Goal: Information Seeking & Learning: Find contact information

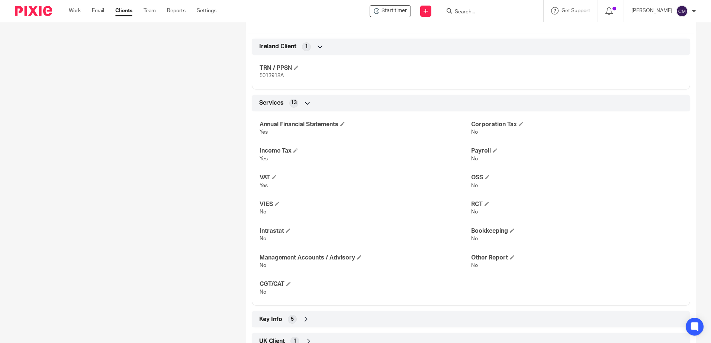
scroll to position [318, 0]
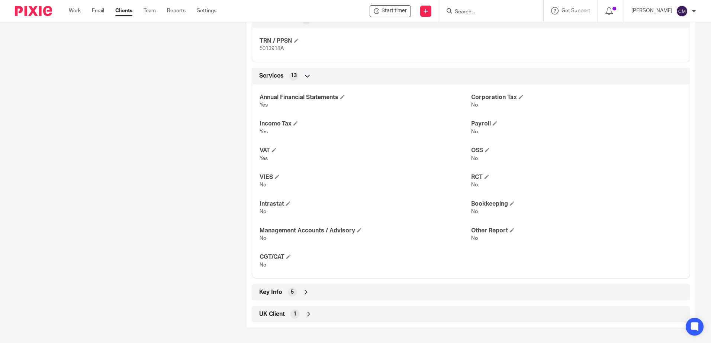
click at [304, 294] on icon at bounding box center [305, 292] width 7 height 7
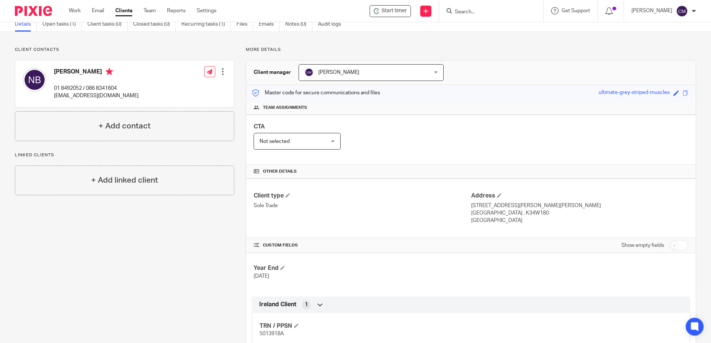
scroll to position [0, 0]
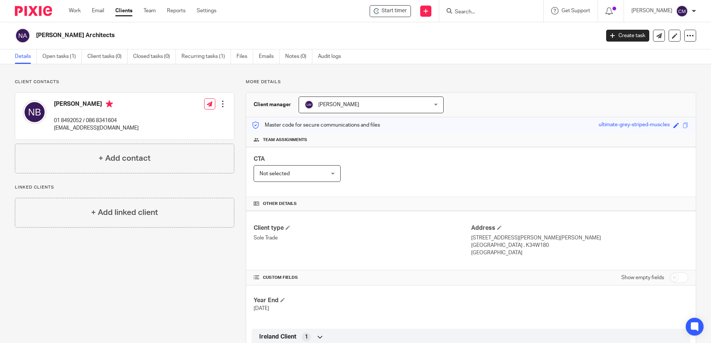
drag, startPoint x: 140, startPoint y: 129, endPoint x: 55, endPoint y: 127, distance: 84.8
click at [55, 127] on div "Niamh Butler 01 8492052 / 086 8341604 niamh@niamhbutlerarchitects.com Edit cont…" at bounding box center [124, 116] width 219 height 47
copy p "niamh@niamhbutlerarchitects.com"
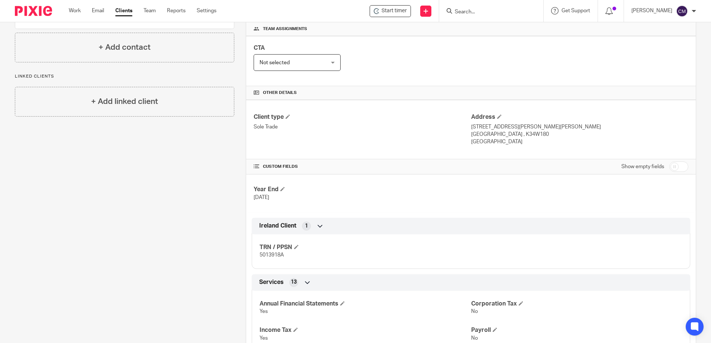
scroll to position [112, 0]
drag, startPoint x: 295, startPoint y: 258, endPoint x: 251, endPoint y: 255, distance: 44.3
click at [252, 255] on div "TRN / PPSN 5013918A" at bounding box center [471, 249] width 438 height 40
drag, startPoint x: 251, startPoint y: 255, endPoint x: 269, endPoint y: 258, distance: 18.5
copy span "5013918A"
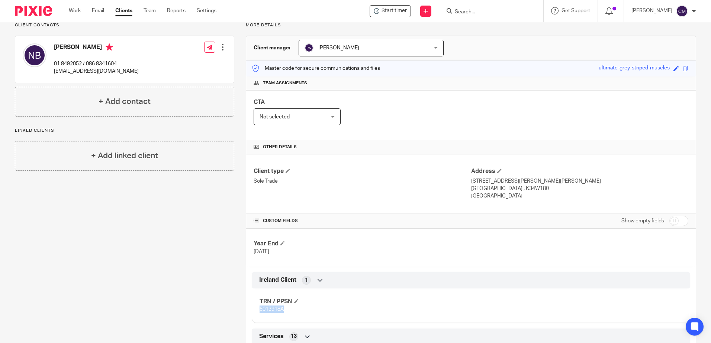
scroll to position [0, 0]
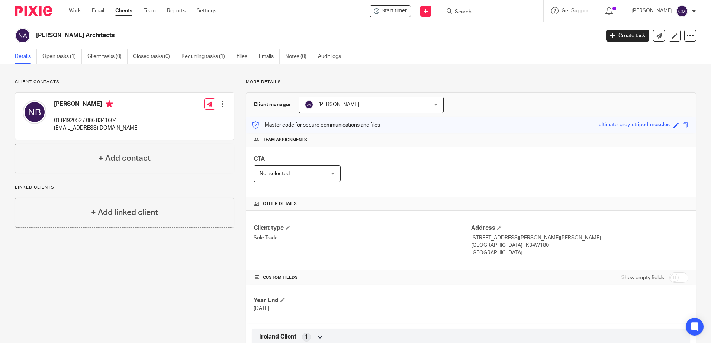
click at [477, 13] on input "Search" at bounding box center [487, 12] width 67 height 7
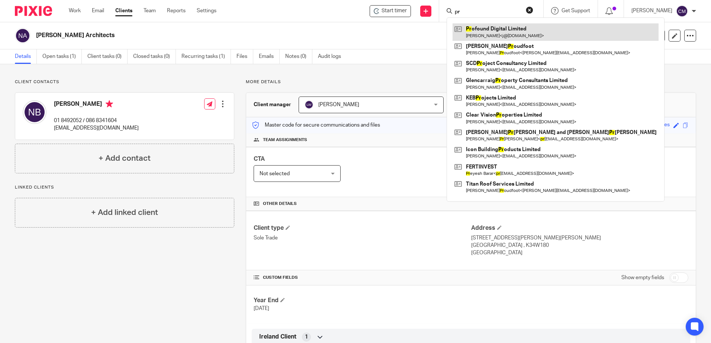
type input "pr"
click at [484, 32] on link at bounding box center [555, 31] width 206 height 17
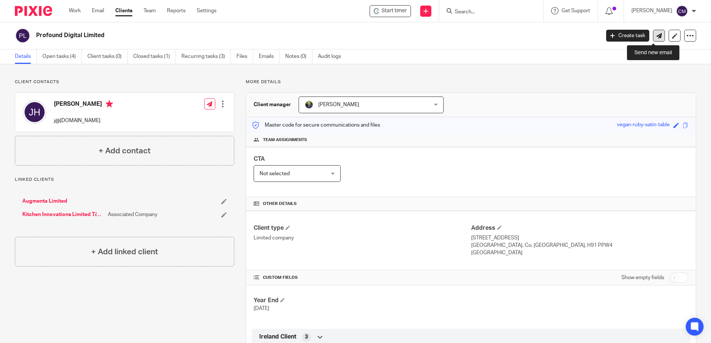
click at [656, 35] on icon at bounding box center [659, 36] width 6 height 6
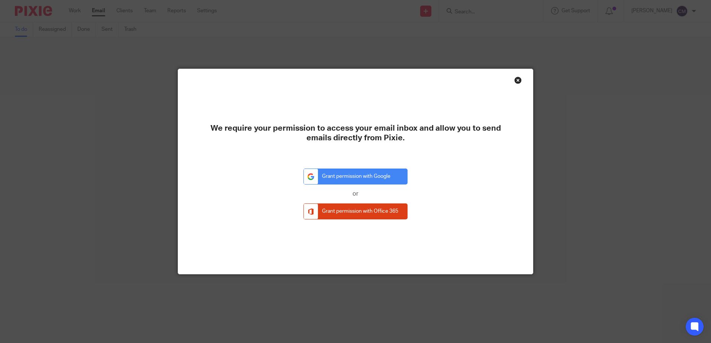
click at [515, 81] on div "Close this dialog window" at bounding box center [517, 80] width 7 height 7
click at [518, 80] on div "Close this dialog window" at bounding box center [517, 80] width 7 height 7
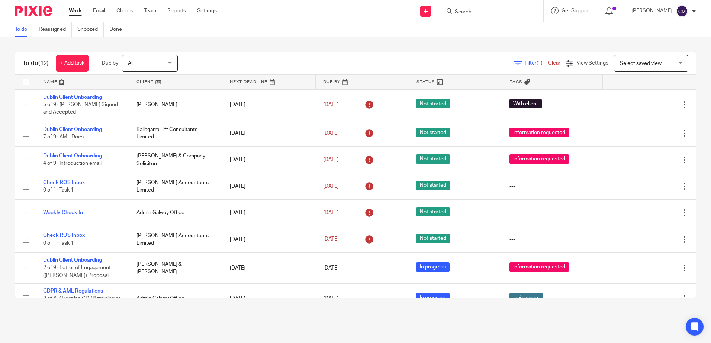
click at [491, 13] on input "Search" at bounding box center [487, 12] width 67 height 7
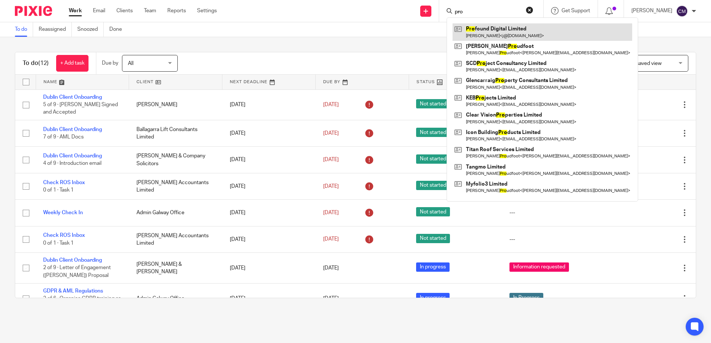
type input "pro"
click at [495, 39] on link at bounding box center [542, 31] width 180 height 17
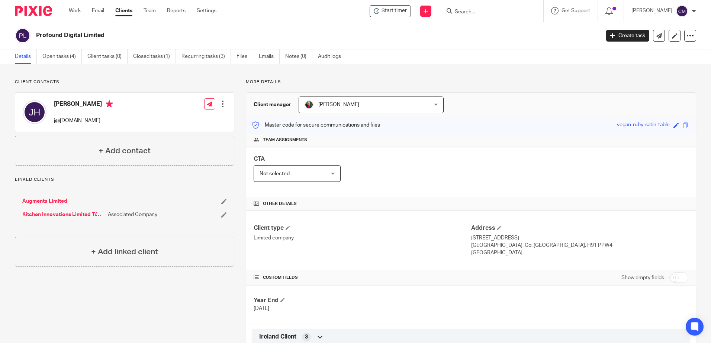
drag, startPoint x: 106, startPoint y: 118, endPoint x: 52, endPoint y: 120, distance: 53.5
click at [52, 120] on div "[PERSON_NAME] j@[DOMAIN_NAME]" at bounding box center [68, 113] width 90 height 32
drag, startPoint x: 52, startPoint y: 120, endPoint x: 57, endPoint y: 122, distance: 5.2
copy p "j@[DOMAIN_NAME]"
click at [468, 14] on input "Search" at bounding box center [487, 12] width 67 height 7
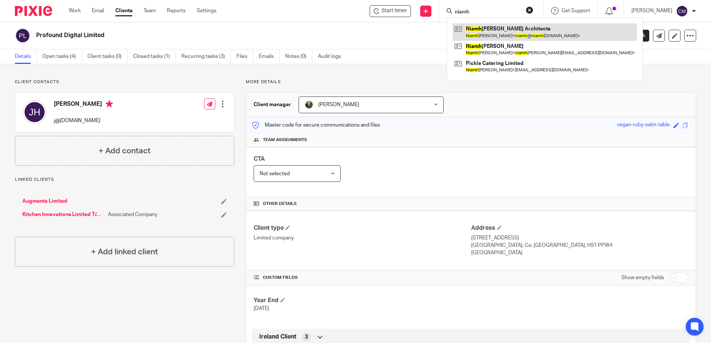
type input "niamh"
click at [477, 30] on link at bounding box center [544, 31] width 184 height 17
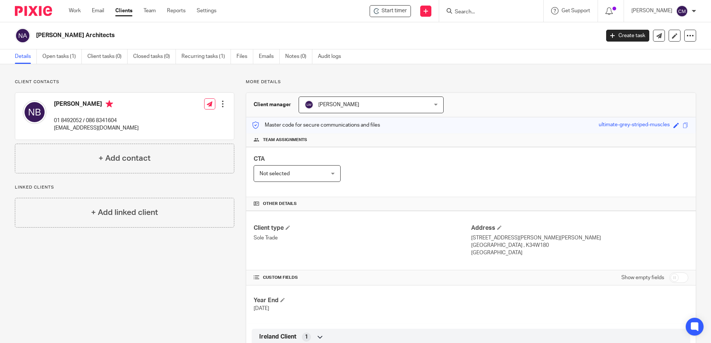
click at [464, 7] on form at bounding box center [493, 10] width 79 height 9
click at [462, 12] on input "Search" at bounding box center [487, 12] width 67 height 7
type input "parish"
click at [478, 41] on div "Parish of St John The Baptist Fr John O'Brien < clontarfstjohns@gmail.com >" at bounding box center [520, 31] width 149 height 29
click at [481, 38] on link at bounding box center [520, 31] width 137 height 17
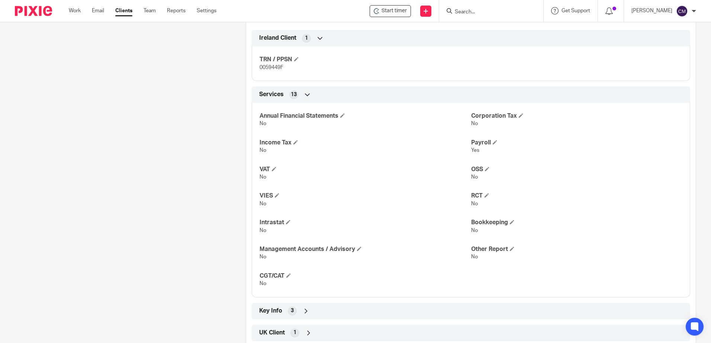
scroll to position [303, 0]
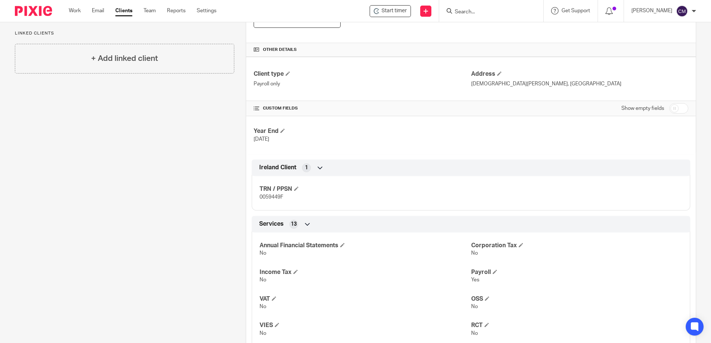
click at [673, 106] on input "checkbox" at bounding box center [678, 108] width 19 height 10
checkbox input "true"
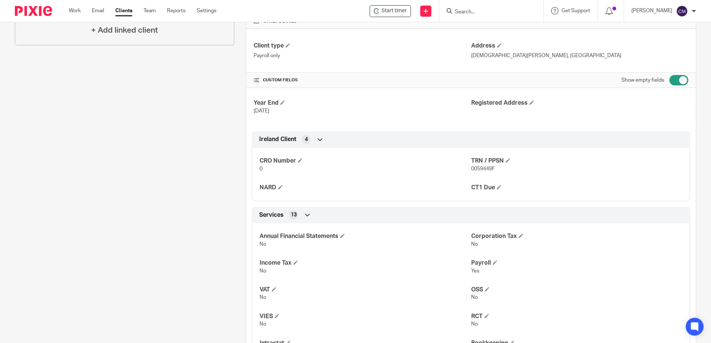
scroll to position [37, 0]
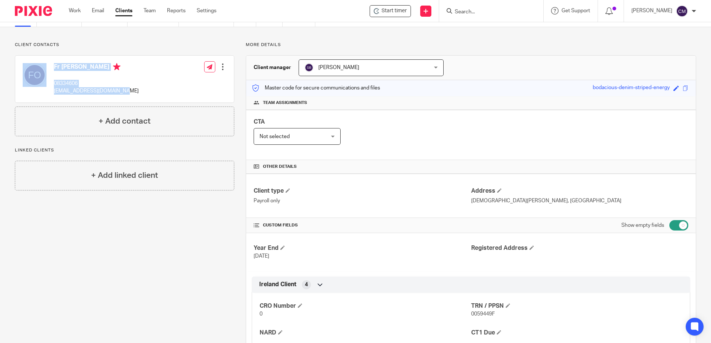
drag, startPoint x: 122, startPoint y: 91, endPoint x: 49, endPoint y: 93, distance: 72.5
click at [49, 93] on div "Fr John O'Brien 08334606 clontarfstjohns@gmail.com Edit contact Create client f…" at bounding box center [124, 79] width 219 height 47
click at [122, 88] on div "Fr John O'Brien 08334606 clontarfstjohns@gmail.com Edit contact Create client f…" at bounding box center [124, 79] width 219 height 47
drag, startPoint x: 127, startPoint y: 94, endPoint x: 54, endPoint y: 97, distance: 74.0
click at [54, 97] on div "Fr John O'Brien 08334606 clontarfstjohns@gmail.com Edit contact Create client f…" at bounding box center [124, 79] width 219 height 47
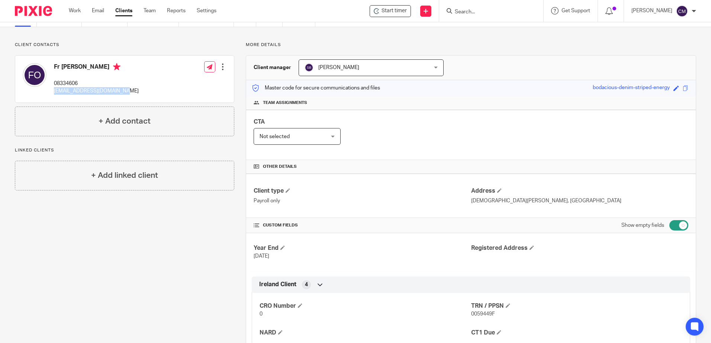
drag, startPoint x: 54, startPoint y: 97, endPoint x: 93, endPoint y: 89, distance: 40.3
copy p "clontarfstjohns@gmail.com"
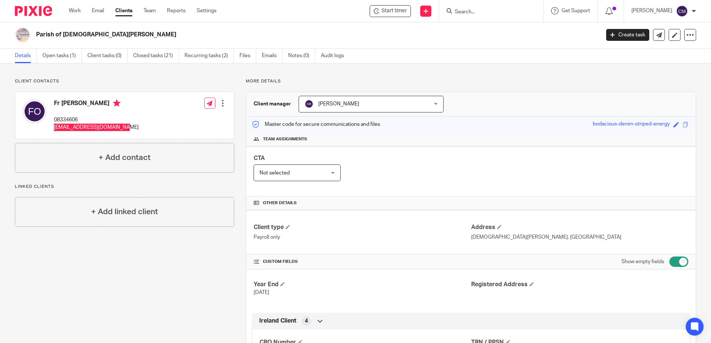
scroll to position [0, 0]
click at [457, 14] on input "Search" at bounding box center [487, 12] width 67 height 7
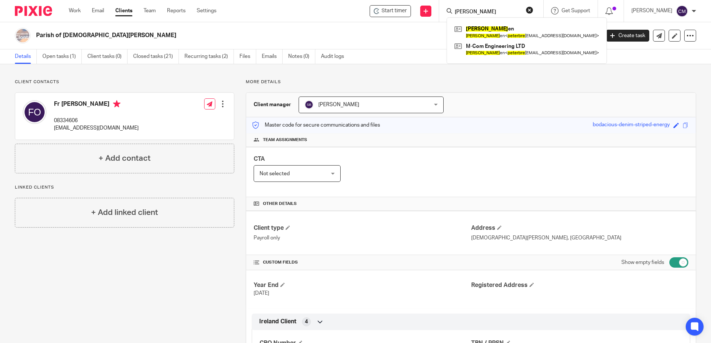
type input "peter bre"
click at [513, 29] on link at bounding box center [526, 31] width 148 height 17
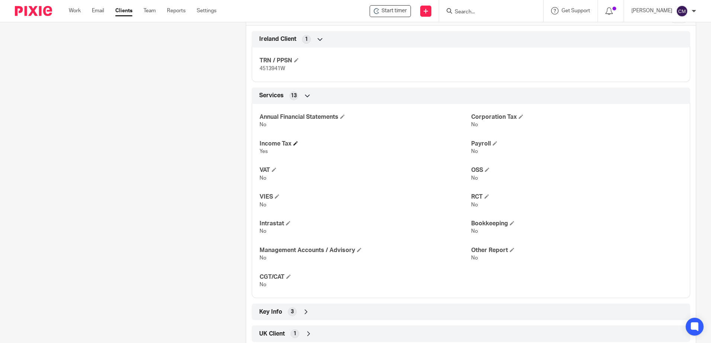
scroll to position [186, 0]
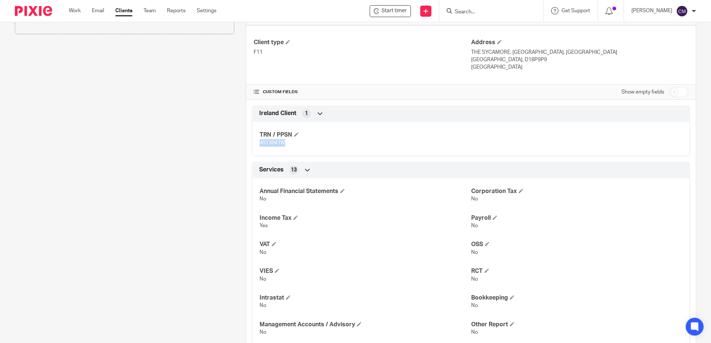
drag, startPoint x: 293, startPoint y: 141, endPoint x: 248, endPoint y: 148, distance: 46.4
click at [248, 148] on div "Ireland Client 1 TRN / PPSN 4513941W" at bounding box center [470, 131] width 449 height 51
drag, startPoint x: 248, startPoint y: 148, endPoint x: 261, endPoint y: 145, distance: 13.5
copy span "4513941W"
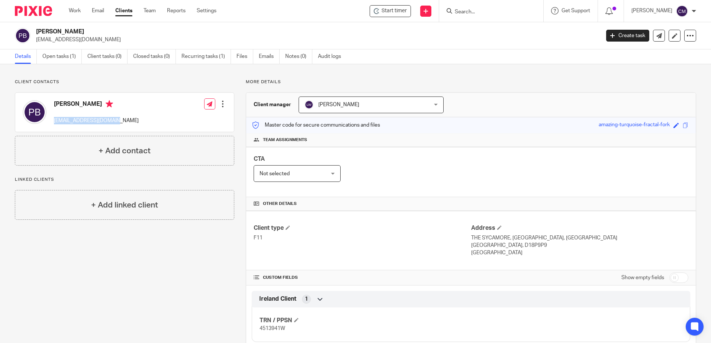
drag, startPoint x: 120, startPoint y: 120, endPoint x: 55, endPoint y: 118, distance: 65.1
click at [55, 118] on div "Peter Breen peterbreenab@gmail.com Edit contact Create client from contact Expo…" at bounding box center [124, 112] width 219 height 39
copy p "peterbreenab@gmail.com"
click at [492, 11] on input "Search" at bounding box center [487, 12] width 67 height 7
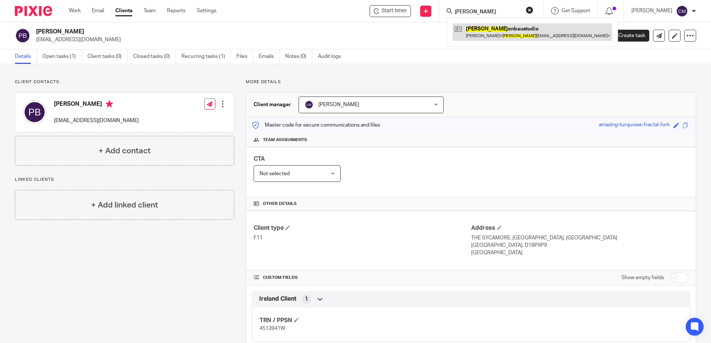
type input "platt"
click at [542, 32] on link at bounding box center [531, 31] width 159 height 17
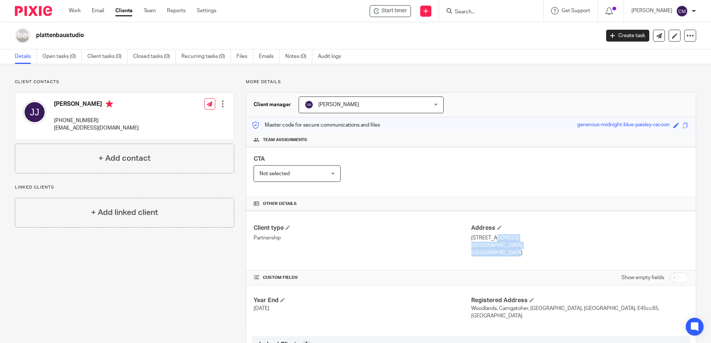
drag, startPoint x: 501, startPoint y: 265, endPoint x: 469, endPoint y: 239, distance: 42.3
click at [469, 239] on div "Client type Partnership Address [STREET_ADDRESS] [GEOGRAPHIC_DATA] [GEOGRAPHIC_…" at bounding box center [470, 240] width 449 height 59
copy div "[STREET_ADDRESS]"
drag, startPoint x: 127, startPoint y: 126, endPoint x: 53, endPoint y: 133, distance: 75.1
click at [53, 133] on div "[PERSON_NAME] [PHONE_NUMBER] [EMAIL_ADDRESS][DOMAIN_NAME] Edit contact Create c…" at bounding box center [124, 116] width 219 height 47
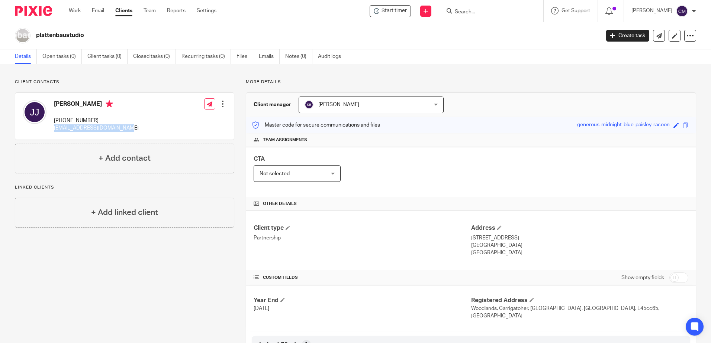
drag, startPoint x: 53, startPoint y: 133, endPoint x: 59, endPoint y: 128, distance: 8.0
copy p "[EMAIL_ADDRESS][DOMAIN_NAME]"
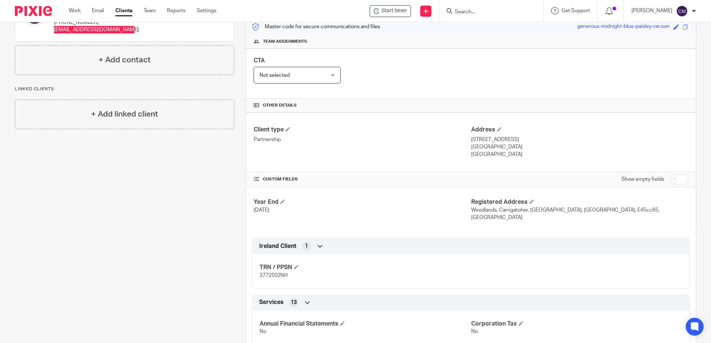
scroll to position [112, 0]
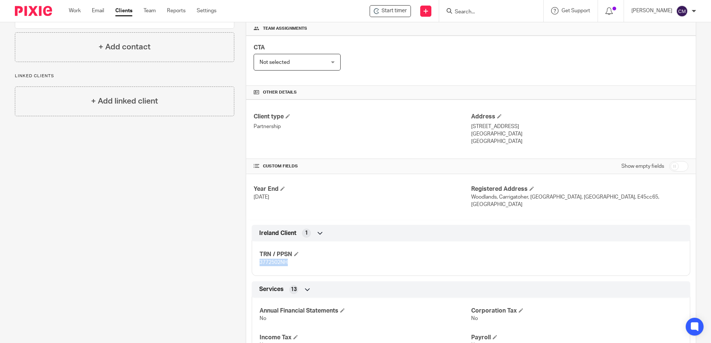
drag, startPoint x: 298, startPoint y: 259, endPoint x: 248, endPoint y: 257, distance: 49.9
click at [248, 257] on div "Ireland Client 1 TRN / PPSN 3772502NH" at bounding box center [470, 250] width 449 height 51
drag, startPoint x: 248, startPoint y: 257, endPoint x: 267, endPoint y: 255, distance: 18.6
copy span "3772502NH"
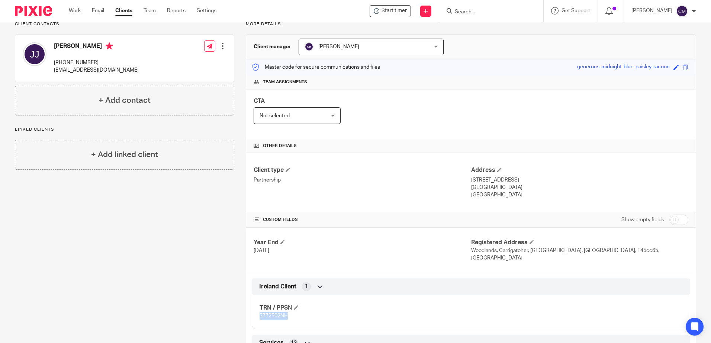
scroll to position [0, 0]
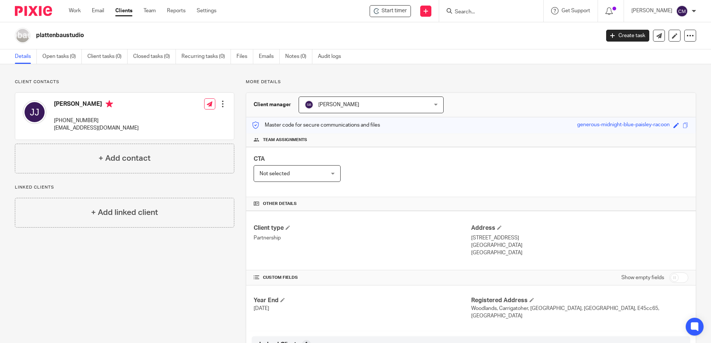
click at [503, 13] on input "Search" at bounding box center [487, 12] width 67 height 7
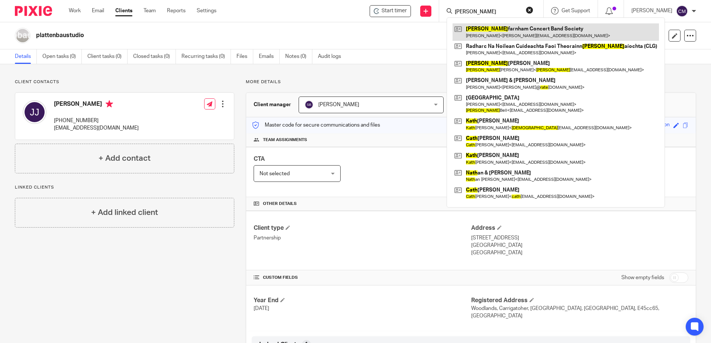
type input "[PERSON_NAME]"
click at [501, 33] on link at bounding box center [555, 31] width 206 height 17
